Goal: Task Accomplishment & Management: Use online tool/utility

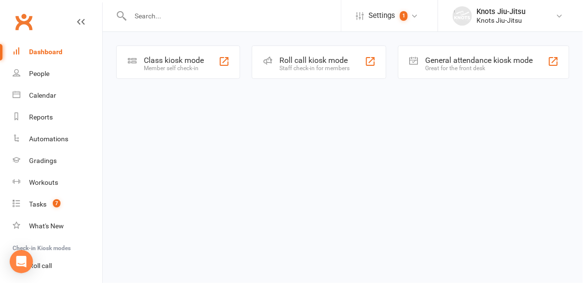
click at [169, 62] on div "Class kiosk mode" at bounding box center [174, 60] width 60 height 9
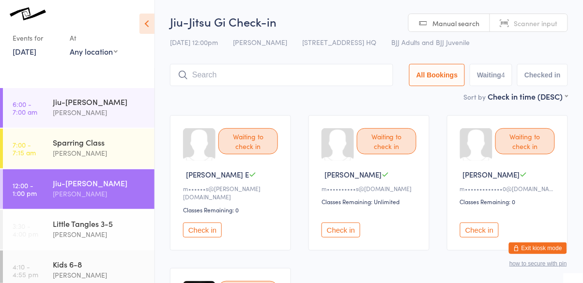
click at [92, 193] on div "[PERSON_NAME]" at bounding box center [100, 193] width 94 height 11
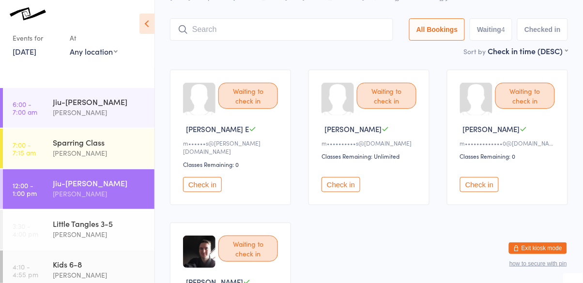
scroll to position [43, 0]
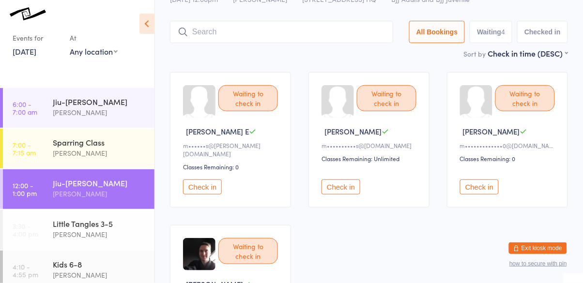
click at [344, 180] on button "Check in" at bounding box center [341, 187] width 39 height 15
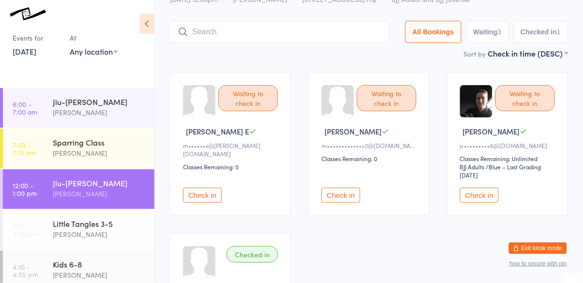
click at [230, 34] on input "search" at bounding box center [279, 32] width 219 height 22
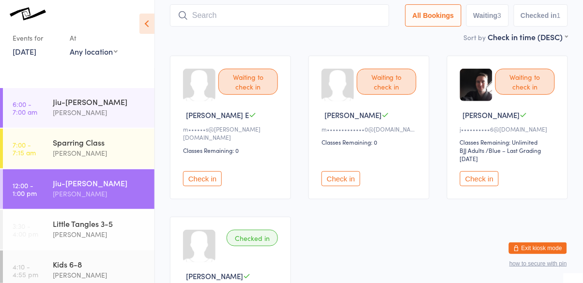
scroll to position [64, 0]
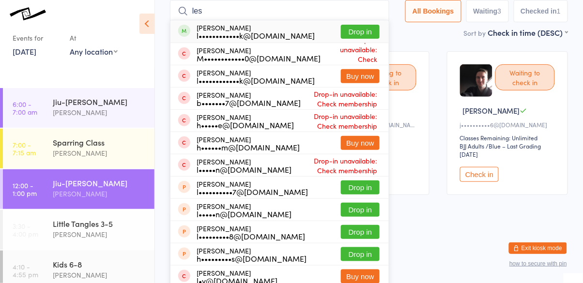
type input "les"
click at [362, 31] on button "Drop in" at bounding box center [360, 32] width 39 height 14
